Goal: Check status: Check status

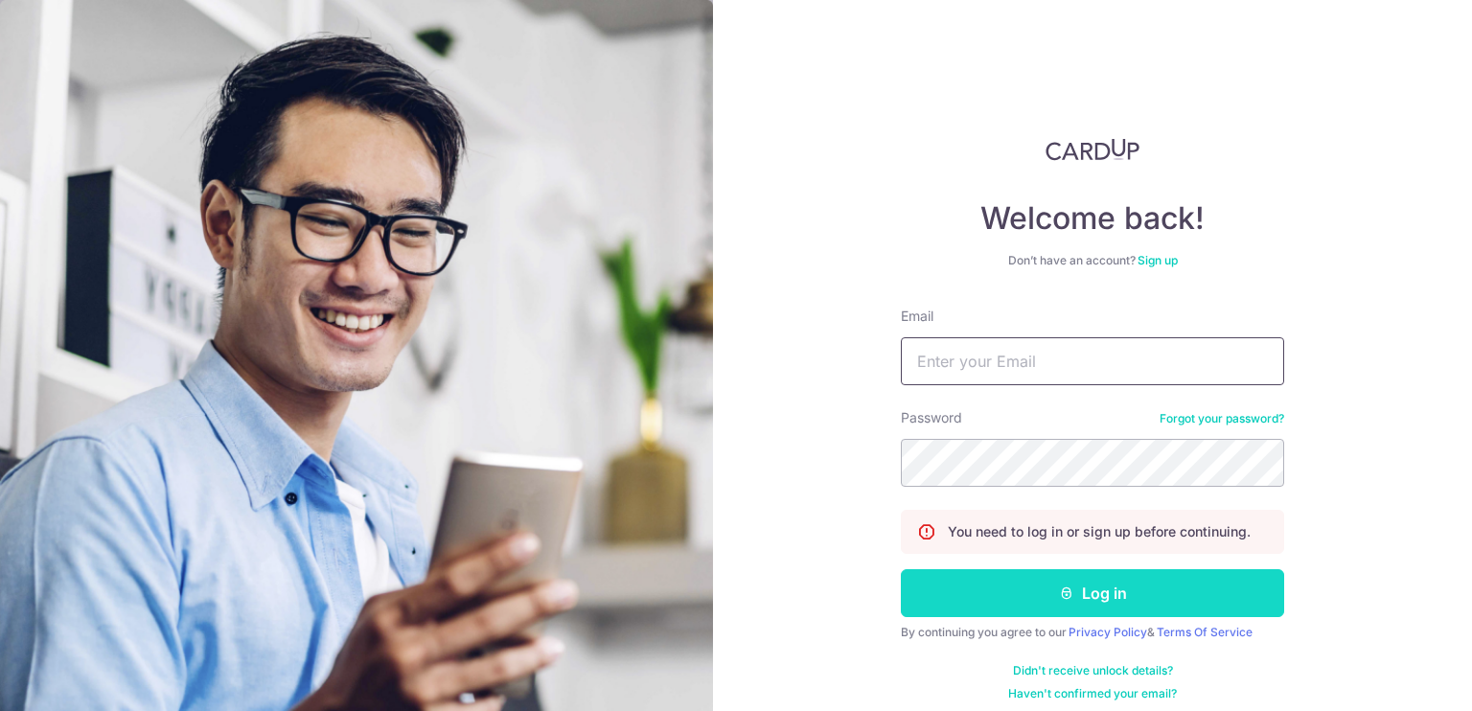
type input "[EMAIL_ADDRESS][DOMAIN_NAME]"
click at [957, 597] on button "Log in" at bounding box center [1092, 593] width 383 height 48
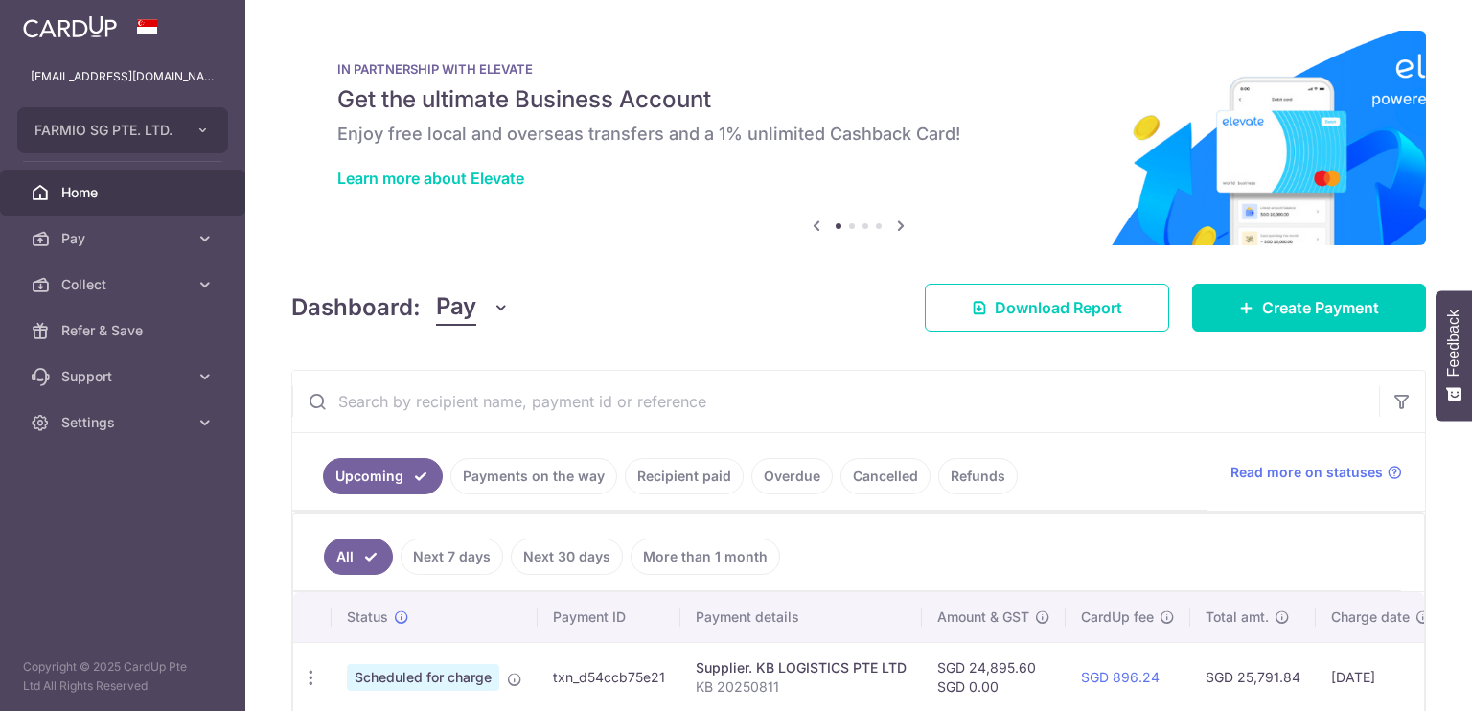
drag, startPoint x: 672, startPoint y: 674, endPoint x: 548, endPoint y: 678, distance: 123.7
click at [548, 678] on td "txn_d54ccb75e21" at bounding box center [609, 677] width 143 height 70
copy td "txn_d54ccb75e21"
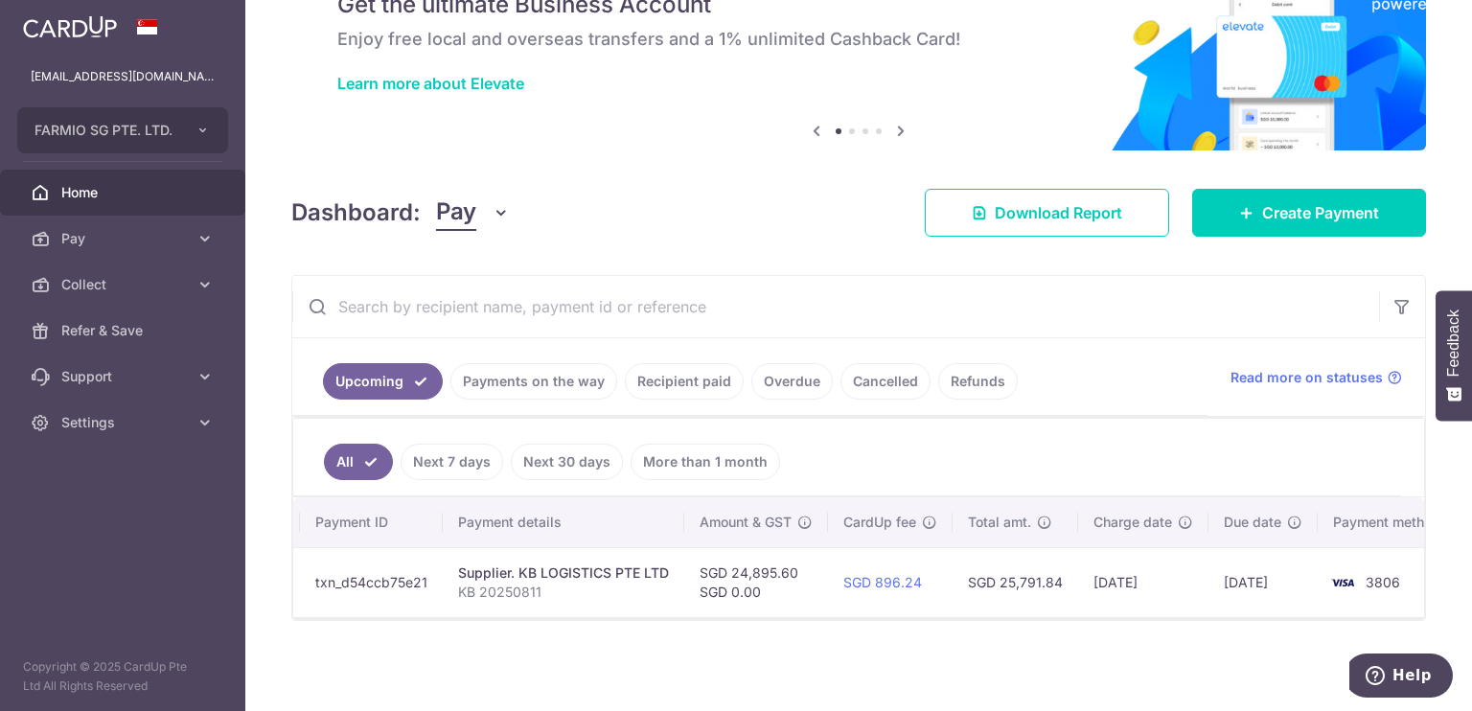
scroll to position [0, 278]
